Goal: Task Accomplishment & Management: Complete application form

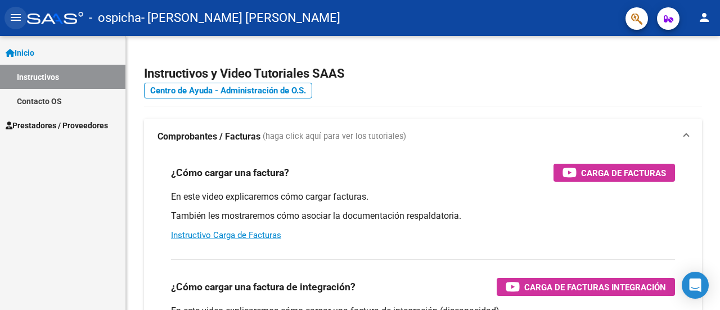
click at [18, 19] on mat-icon "menu" at bounding box center [16, 18] width 14 height 14
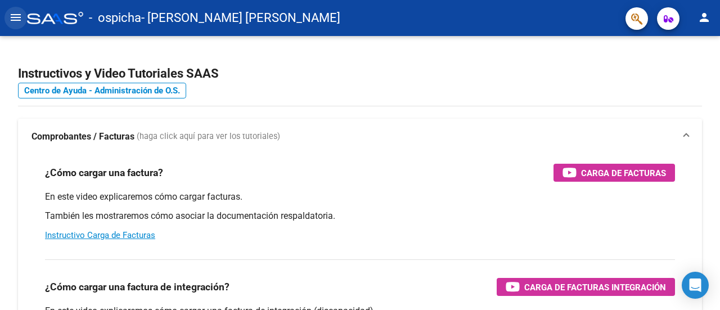
click at [18, 19] on mat-icon "menu" at bounding box center [16, 18] width 14 height 14
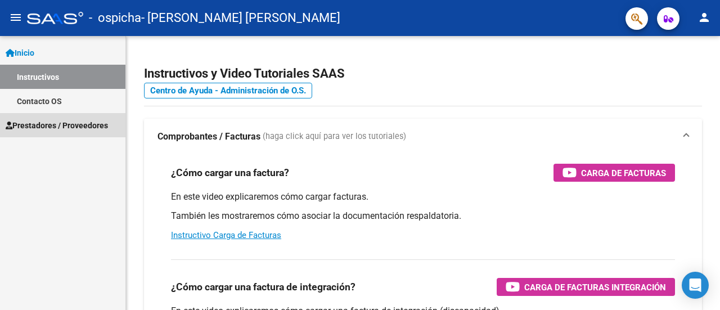
click at [56, 127] on span "Prestadores / Proveedores" at bounding box center [57, 125] width 102 height 12
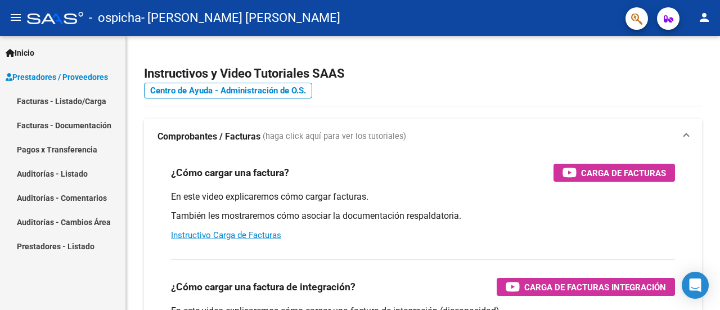
click at [68, 101] on link "Facturas - Listado/Carga" at bounding box center [63, 101] width 126 height 24
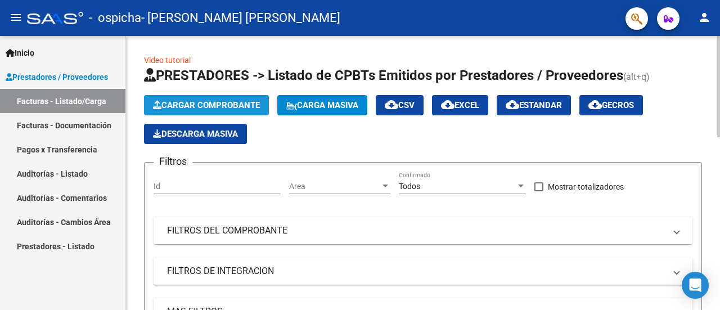
click at [208, 112] on button "Cargar Comprobante" at bounding box center [206, 105] width 125 height 20
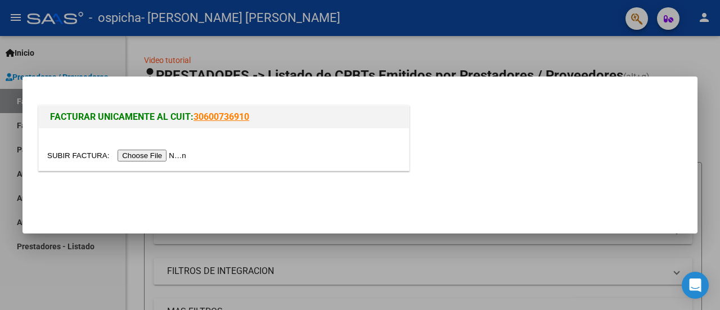
click at [172, 154] on input "file" at bounding box center [118, 156] width 142 height 12
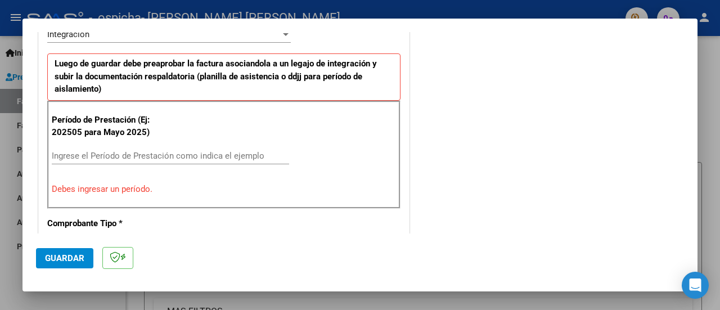
scroll to position [375, 0]
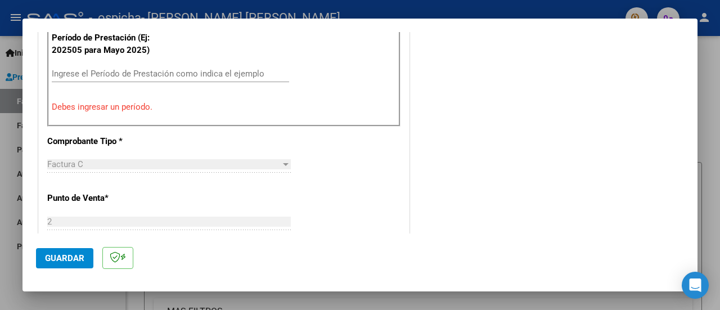
click at [222, 78] on div "Ingrese el Período de Prestación como indica el ejemplo" at bounding box center [171, 73] width 238 height 17
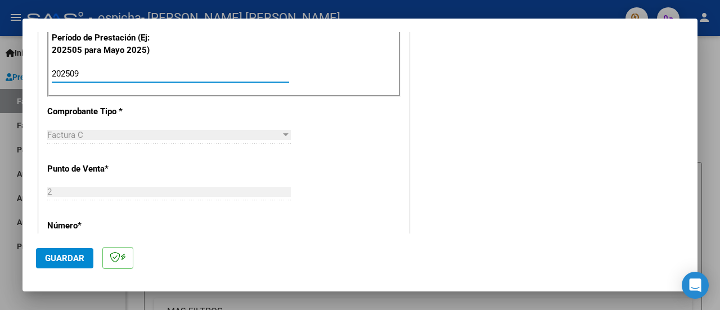
type input "202509"
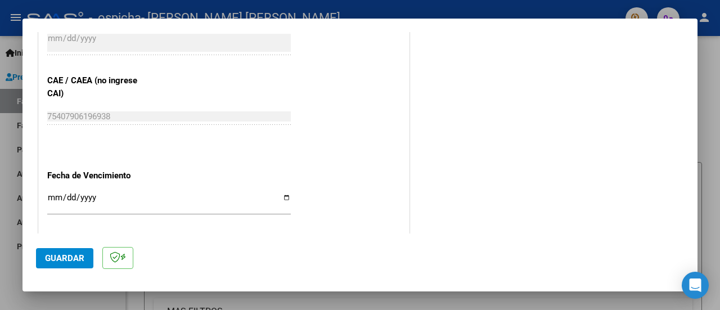
scroll to position [720, 0]
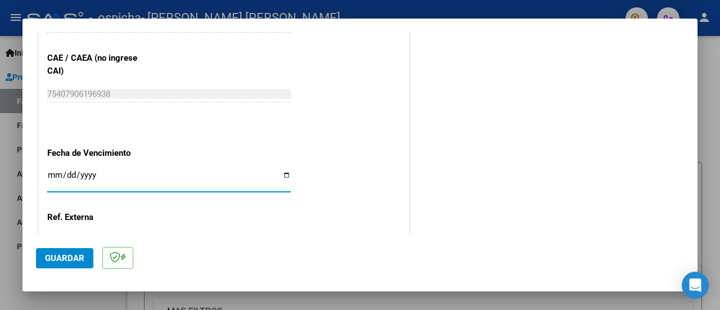
click at [95, 182] on input "Ingresar la fecha" at bounding box center [169, 180] width 244 height 18
click at [286, 177] on input "Ingresar la fecha" at bounding box center [169, 180] width 244 height 18
type input "[DATE]"
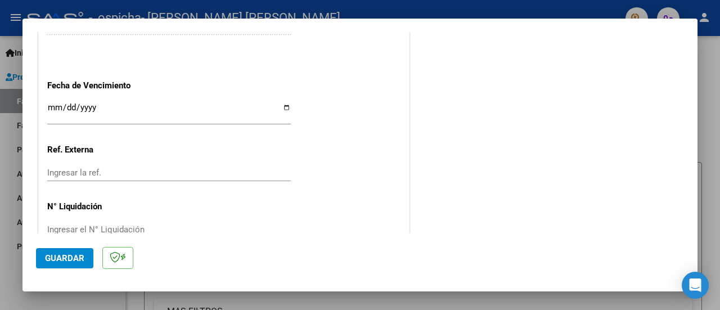
scroll to position [812, 0]
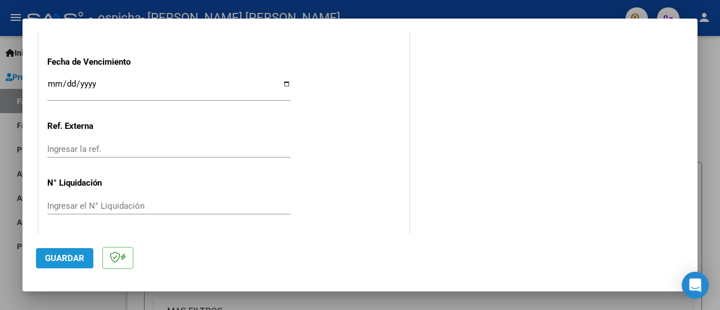
click at [62, 253] on span "Guardar" at bounding box center [64, 258] width 39 height 10
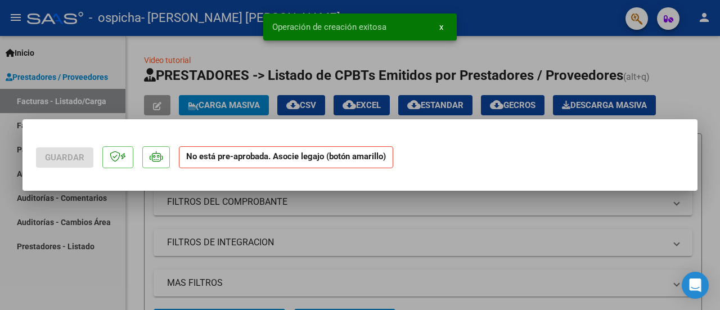
scroll to position [0, 0]
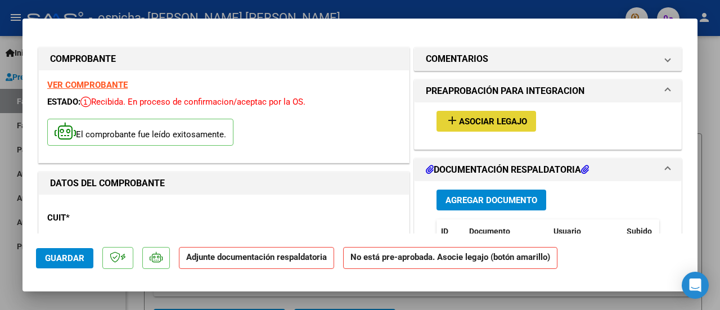
click at [359, 121] on span "Asociar Legajo" at bounding box center [493, 121] width 68 height 10
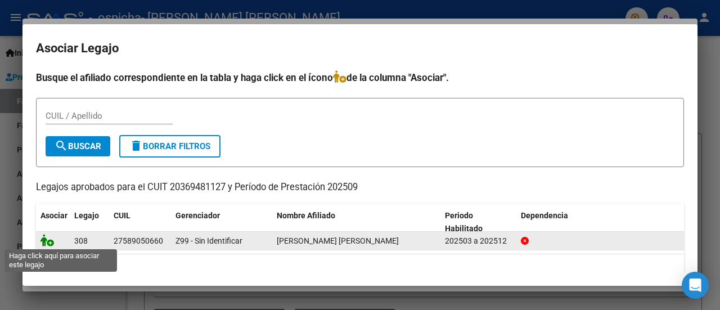
click at [47, 245] on icon at bounding box center [48, 240] width 14 height 12
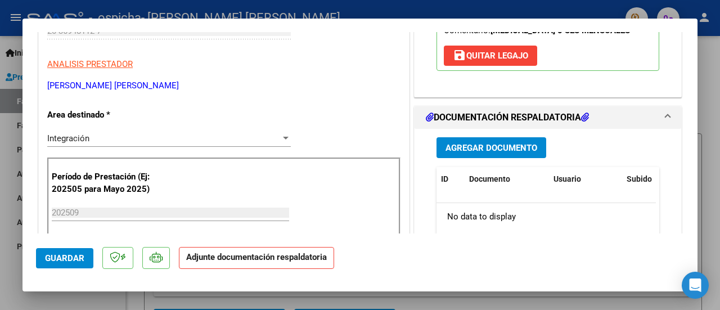
scroll to position [217, 0]
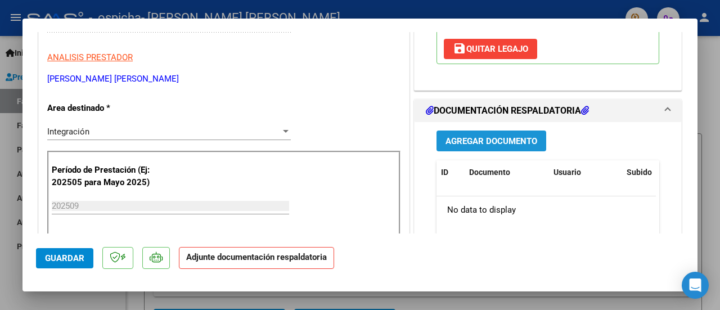
click at [359, 139] on span "Agregar Documento" at bounding box center [492, 141] width 92 height 10
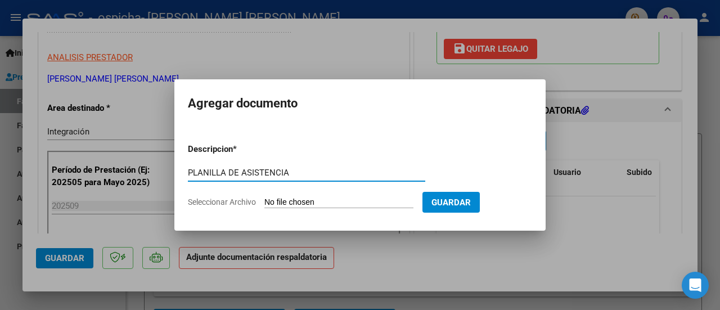
type input "PLANILLA DE ASISTENCIA"
click at [343, 191] on div "PLANILLA DE ASISTENCIA Escriba aquí una descripcion" at bounding box center [307, 178] width 238 height 28
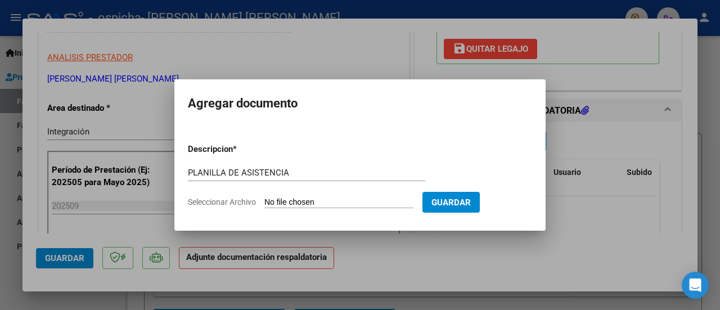
click at [348, 199] on input "Seleccionar Archivo" at bounding box center [339, 203] width 149 height 11
type input "C:\fakepath\MT - PLANILLA SEPTIEMBRE [PERSON_NAME].pdf"
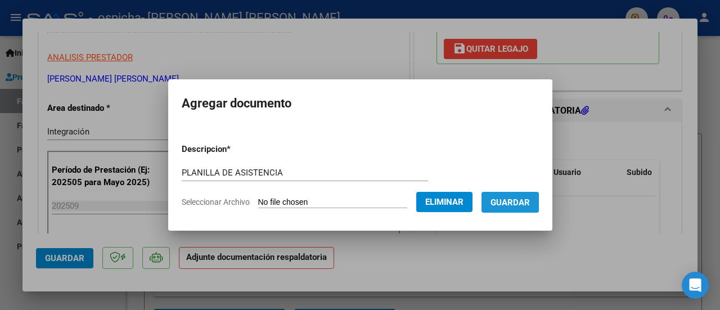
click at [359, 203] on span "Guardar" at bounding box center [510, 203] width 39 height 10
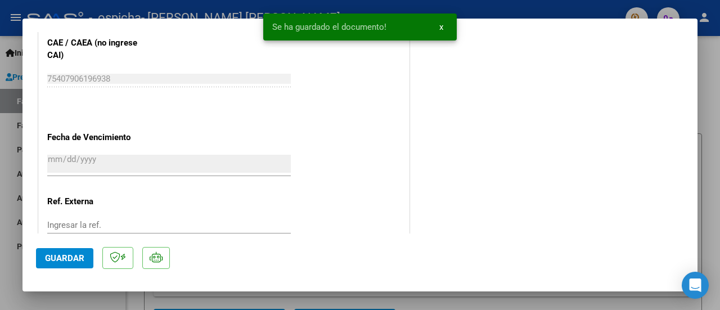
scroll to position [816, 0]
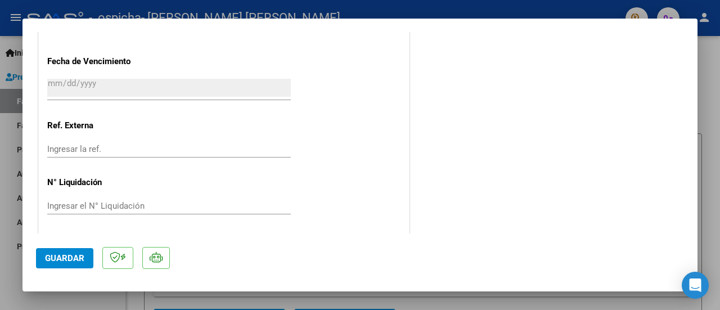
click at [87, 259] on button "Guardar" at bounding box center [64, 258] width 57 height 20
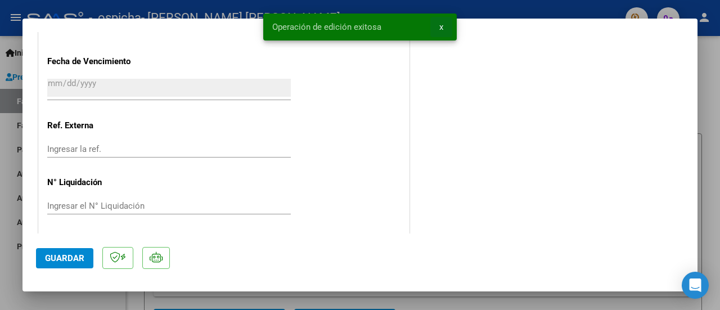
click at [359, 31] on span "x" at bounding box center [442, 27] width 4 height 10
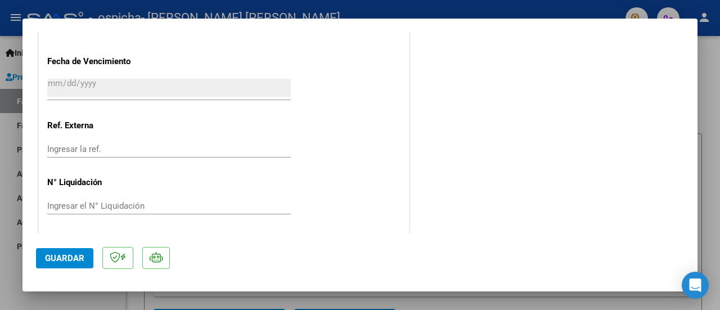
click at [359, 59] on div at bounding box center [360, 155] width 720 height 310
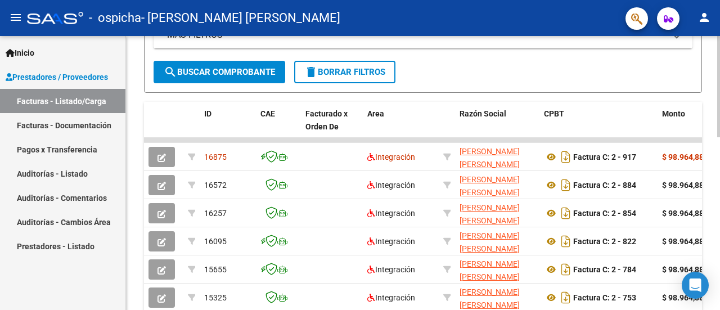
scroll to position [281, 0]
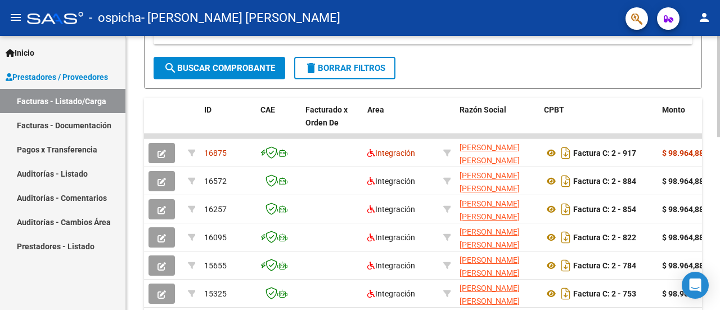
click at [359, 213] on div at bounding box center [719, 192] width 3 height 101
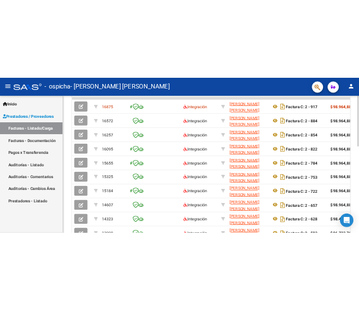
scroll to position [377, 0]
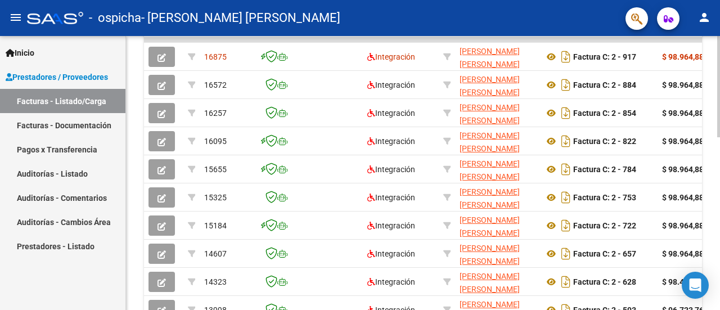
click at [359, 266] on div at bounding box center [719, 228] width 3 height 101
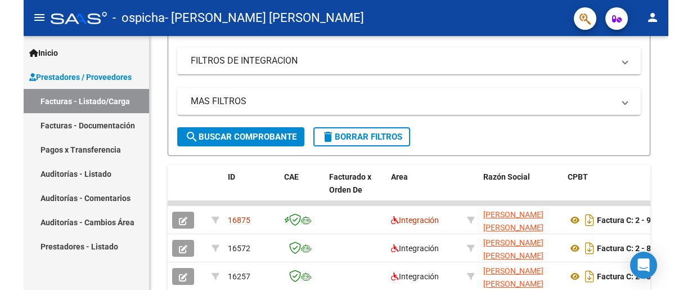
scroll to position [204, 0]
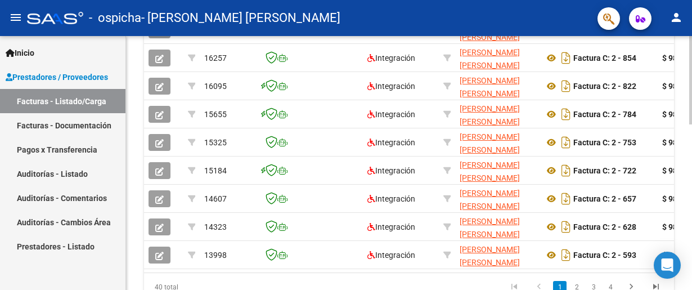
click at [359, 252] on html "menu - ospicha - [PERSON_NAME] [PERSON_NAME] person Inicio Instructivos Contact…" at bounding box center [346, 145] width 692 height 290
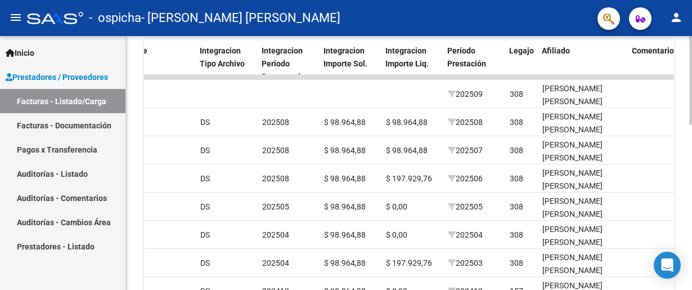
scroll to position [329, 0]
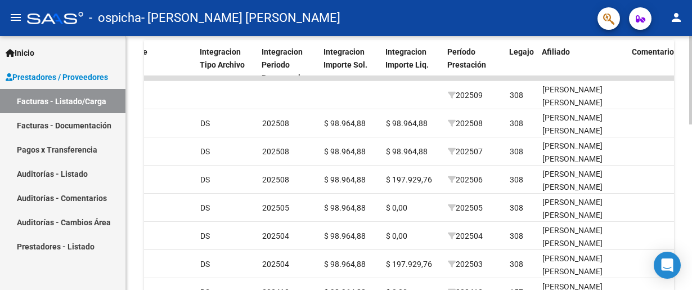
click at [359, 155] on html "menu - ospicha - [PERSON_NAME] [PERSON_NAME] person Inicio Instructivos Contact…" at bounding box center [346, 145] width 692 height 290
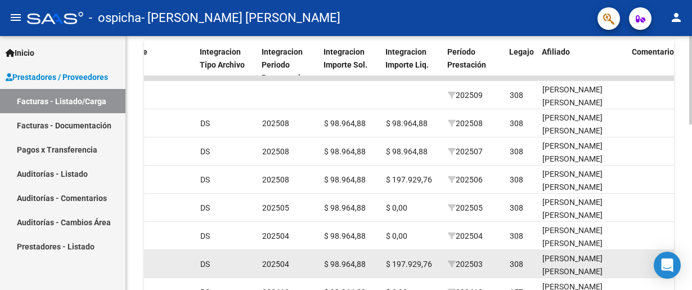
click at [359, 264] on span "$ 197.929,76" at bounding box center [409, 263] width 46 height 9
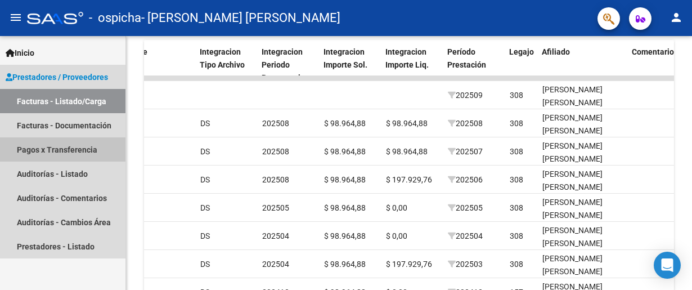
click at [70, 147] on link "Pagos x Transferencia" at bounding box center [63, 149] width 126 height 24
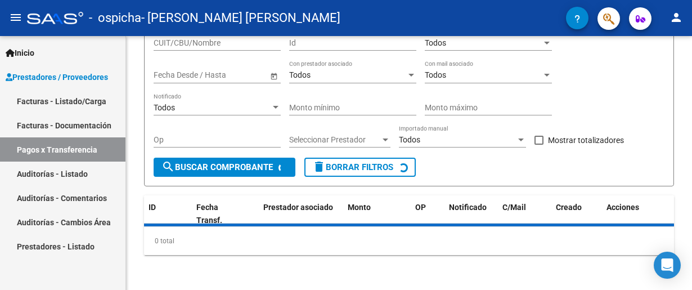
scroll to position [125, 0]
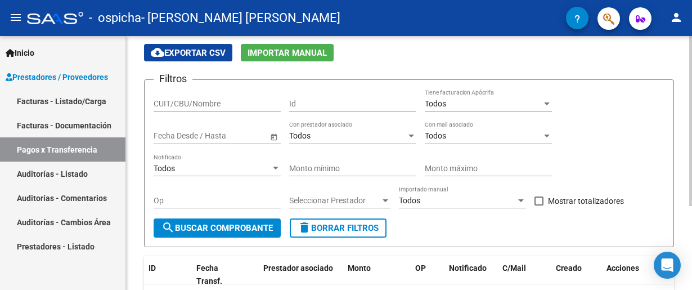
click at [359, 131] on div at bounding box center [690, 147] width 3 height 170
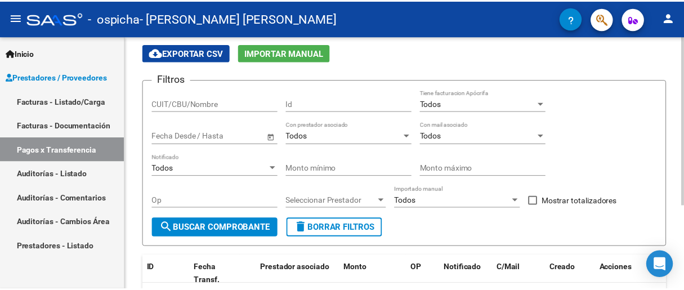
scroll to position [39, 0]
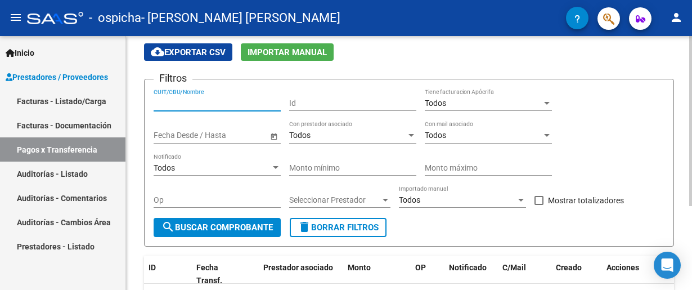
click at [227, 101] on input "CUIT/CBU/Nombre" at bounding box center [217, 103] width 127 height 10
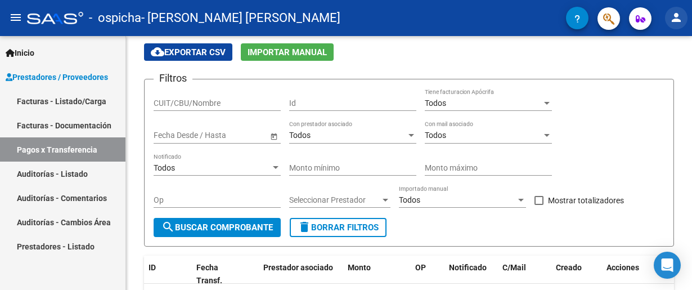
click at [359, 21] on button "person" at bounding box center [676, 18] width 23 height 23
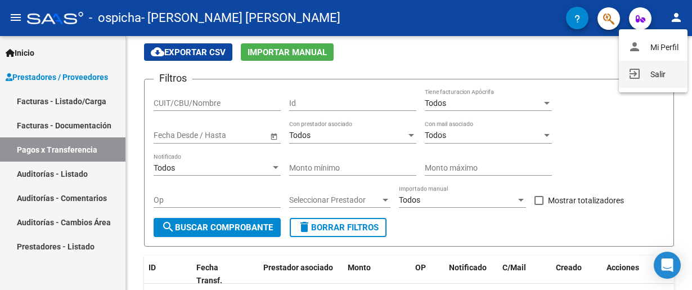
click at [359, 83] on button "exit_to_app Salir" at bounding box center [653, 74] width 69 height 27
